Goal: Find specific fact: Find specific page/section

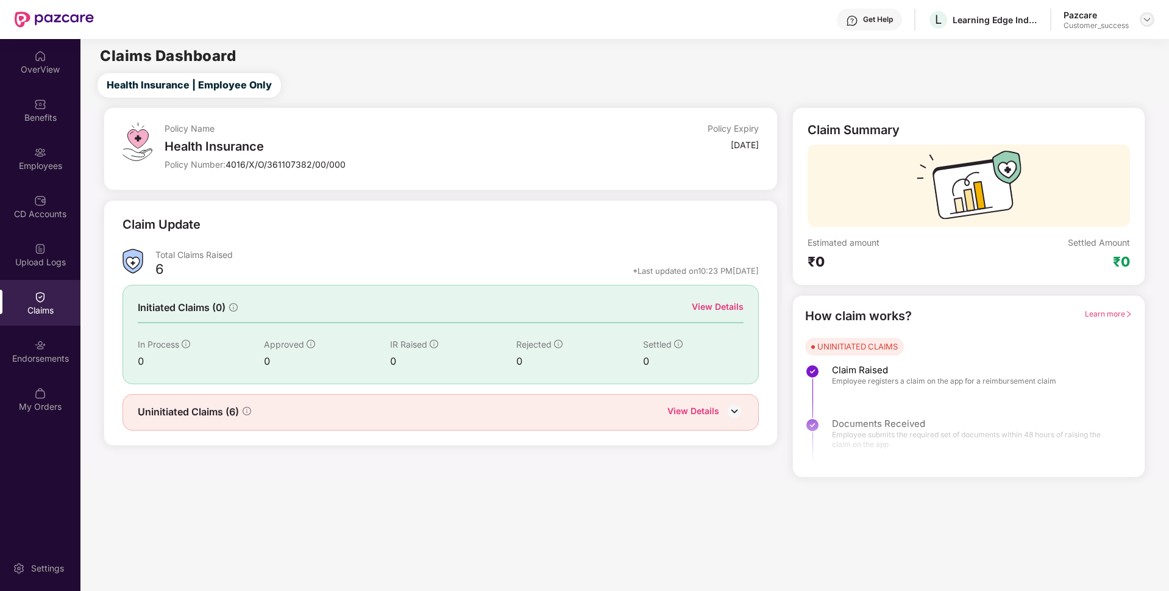
click at [1146, 24] on div at bounding box center [1147, 19] width 15 height 15
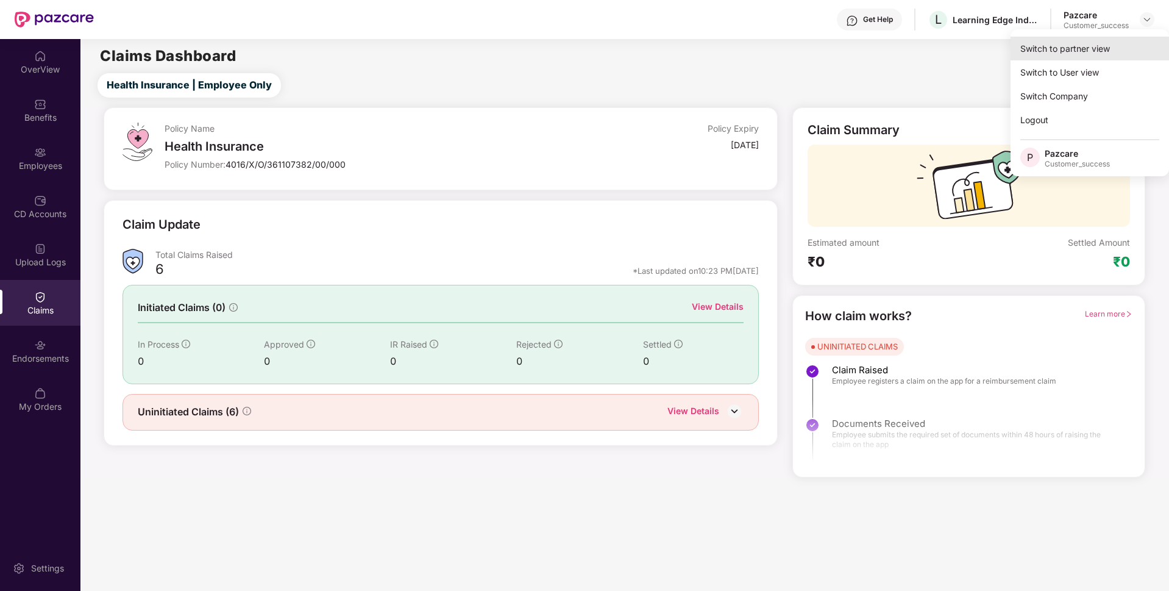
click at [1094, 41] on div "Switch to partner view" at bounding box center [1090, 49] width 158 height 24
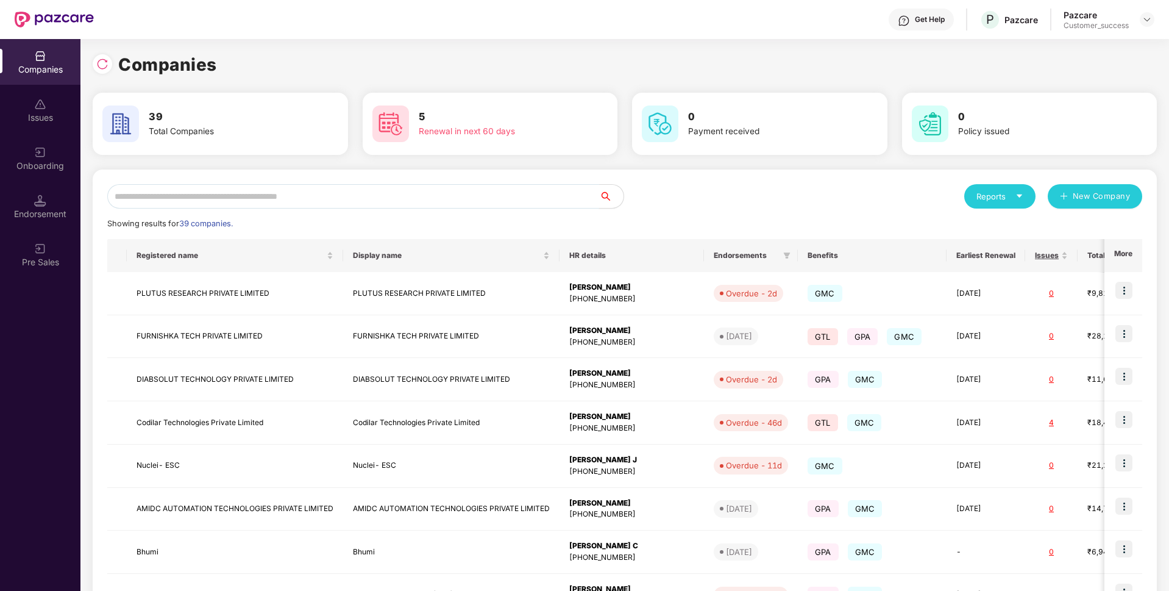
click at [498, 203] on input "text" at bounding box center [353, 196] width 492 height 24
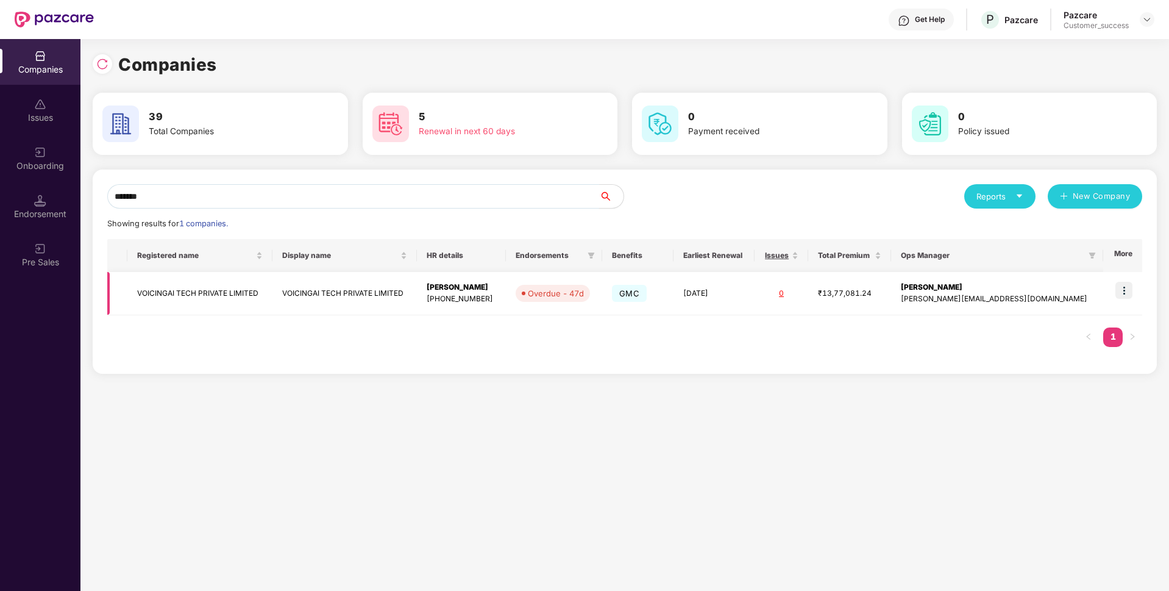
type input "*******"
click at [242, 286] on td "VOICINGAI TECH PRIVATE LIMITED" at bounding box center [199, 293] width 145 height 43
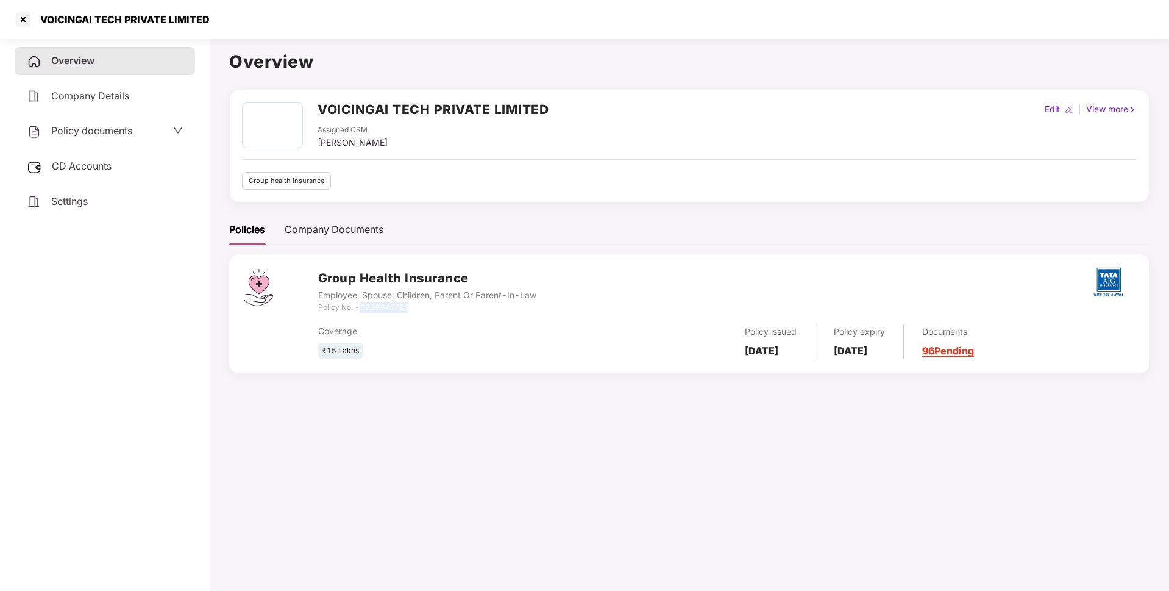
drag, startPoint x: 363, startPoint y: 307, endPoint x: 416, endPoint y: 305, distance: 53.1
click at [416, 305] on div "Policy No. - 0239848728" at bounding box center [427, 308] width 218 height 12
copy icon "0239848728"
